Goal: Navigation & Orientation: Find specific page/section

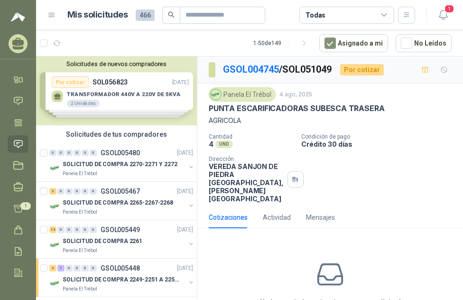
scroll to position [806, 0]
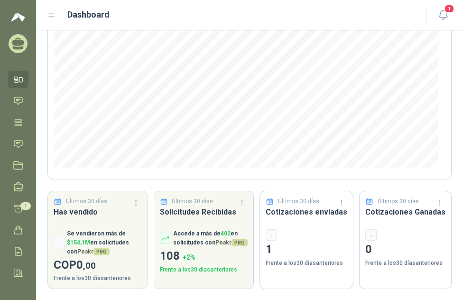
scroll to position [137, 0]
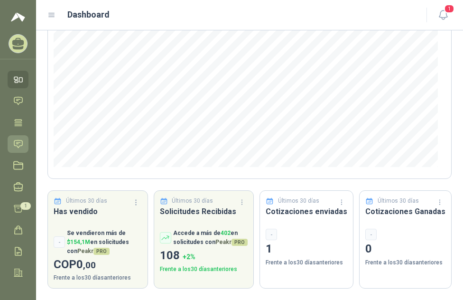
click at [20, 144] on icon at bounding box center [18, 144] width 10 height 10
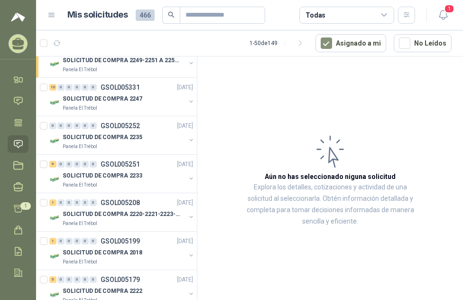
scroll to position [427, 0]
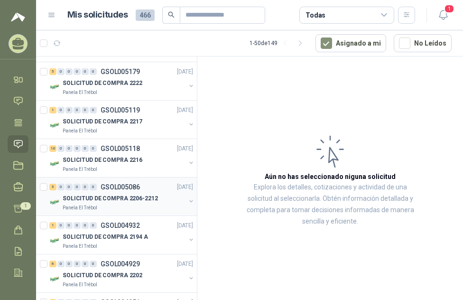
click at [134, 187] on p "GSOL005086" at bounding box center [120, 186] width 39 height 7
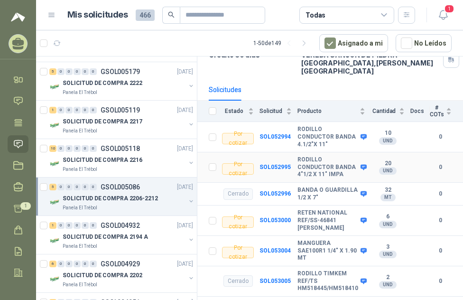
scroll to position [80, 0]
